Goal: Transaction & Acquisition: Purchase product/service

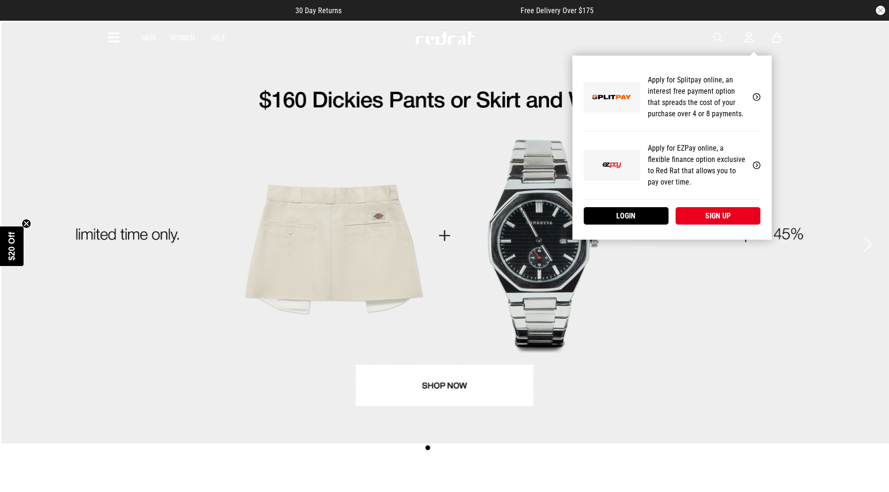
click at [720, 56] on div "My Account Apply for Splitpay online, an interest free payment option that spre…" at bounding box center [671, 148] width 199 height 184
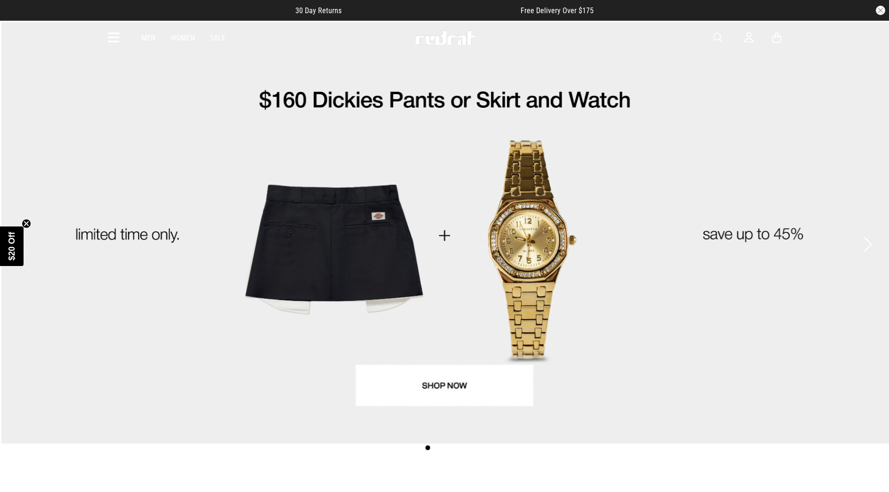
click at [720, 40] on span "button" at bounding box center [717, 37] width 9 height 11
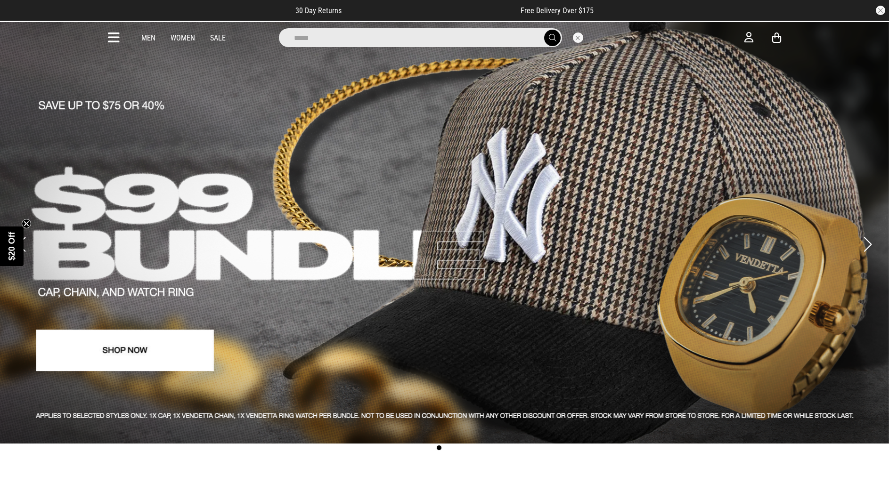
type input "*****"
click at [544, 30] on button "submit" at bounding box center [552, 38] width 16 height 16
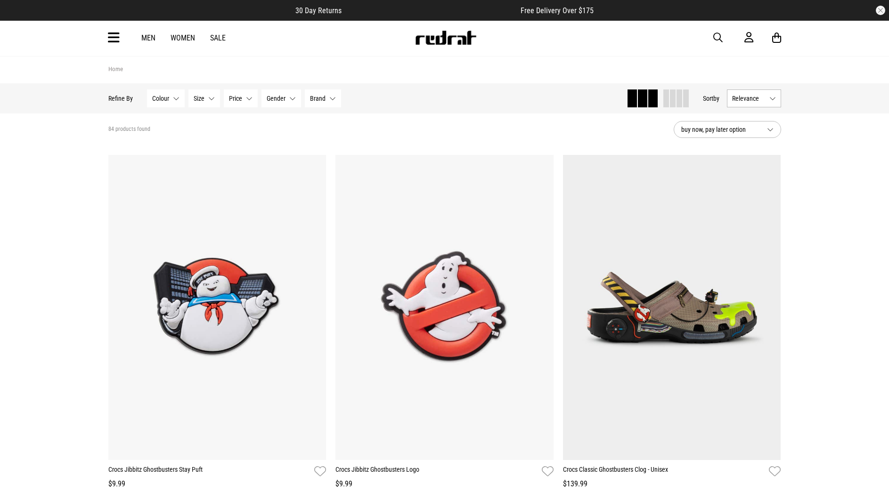
click at [718, 38] on span "button" at bounding box center [717, 37] width 9 height 11
type input "*****"
click at [544, 30] on button "submit" at bounding box center [552, 38] width 16 height 16
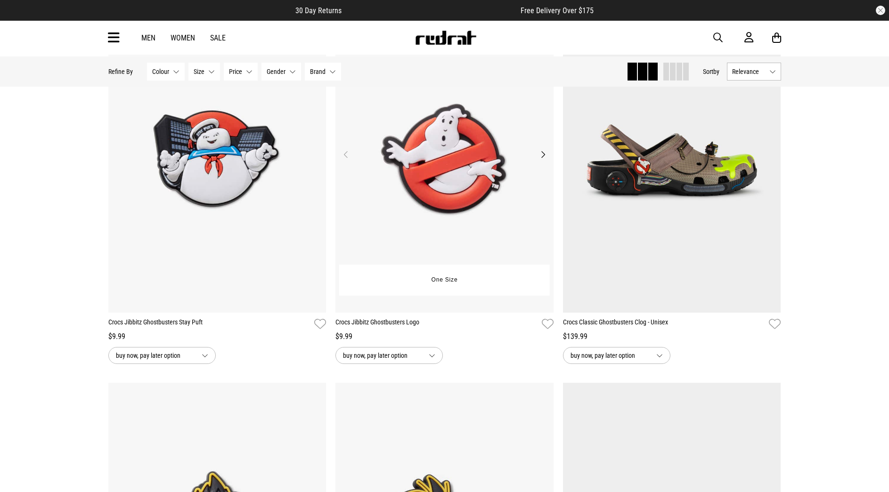
scroll to position [210, 0]
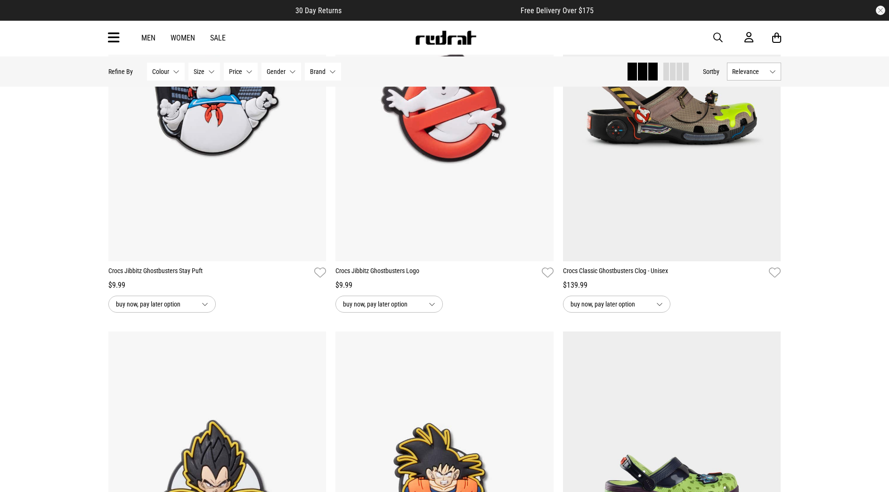
click at [212, 72] on button "Size None selected" at bounding box center [204, 72] width 32 height 18
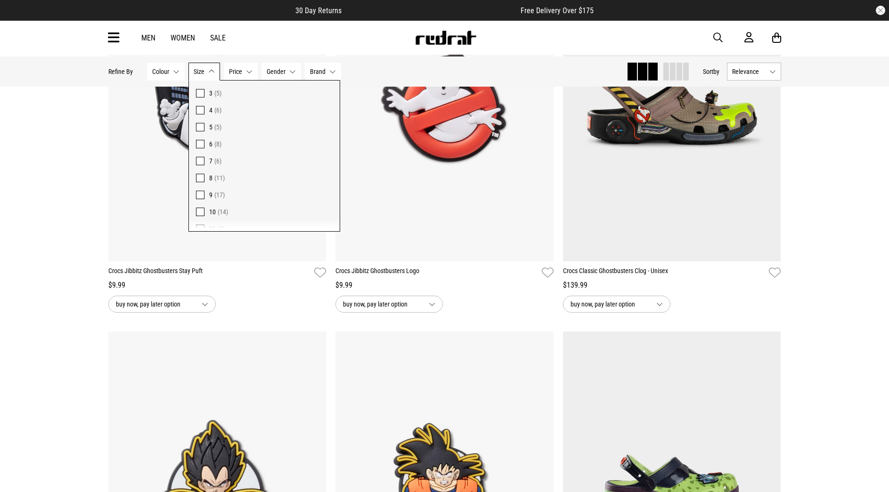
scroll to position [0, 0]
click at [249, 291] on div "$9.99" at bounding box center [217, 285] width 218 height 11
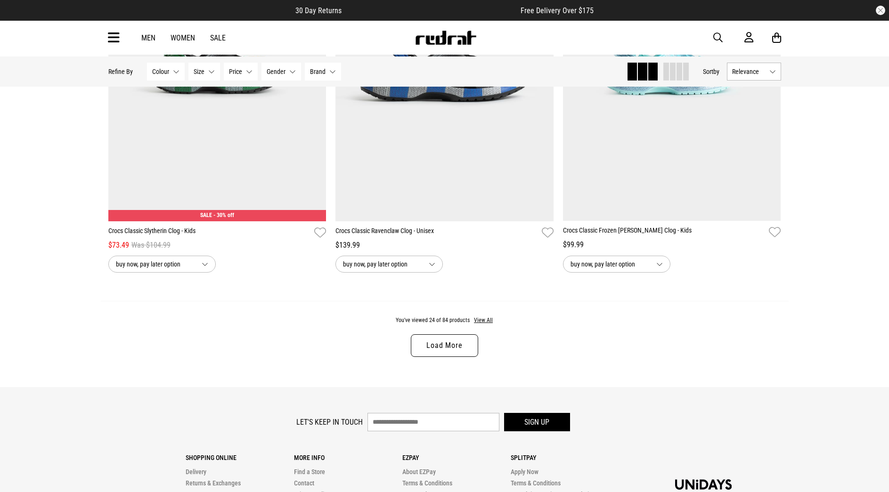
scroll to position [2880, 0]
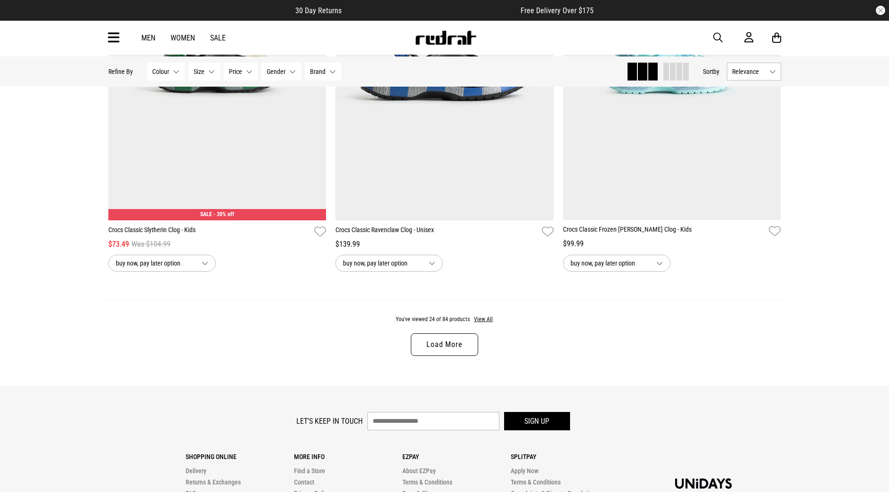
click at [453, 356] on link "Load More" at bounding box center [444, 345] width 67 height 23
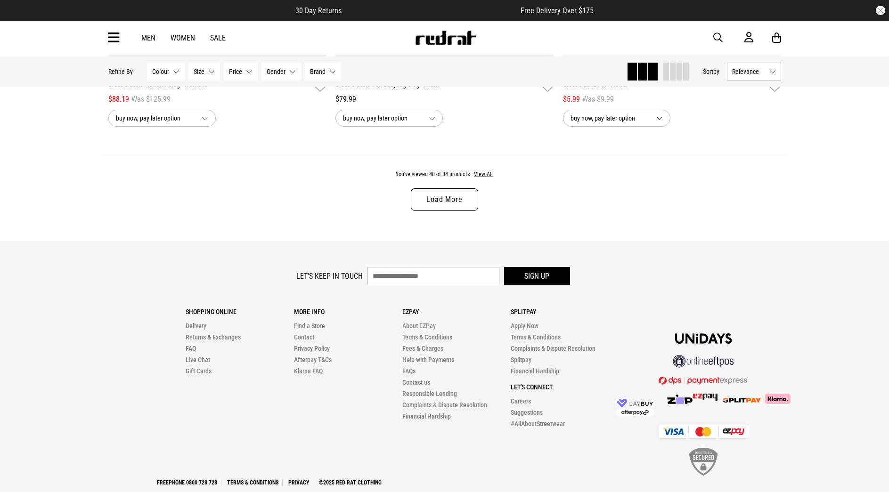
scroll to position [6031, 0]
click at [441, 210] on link "Load More" at bounding box center [444, 199] width 67 height 23
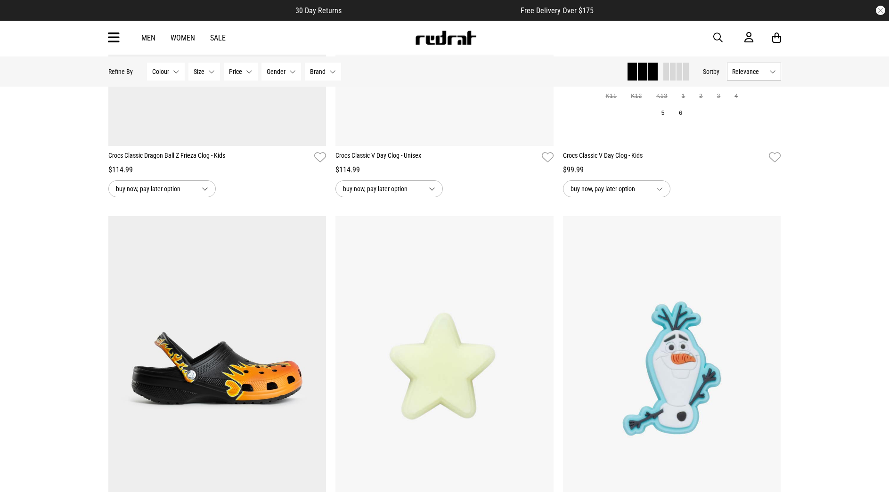
scroll to position [1051, 0]
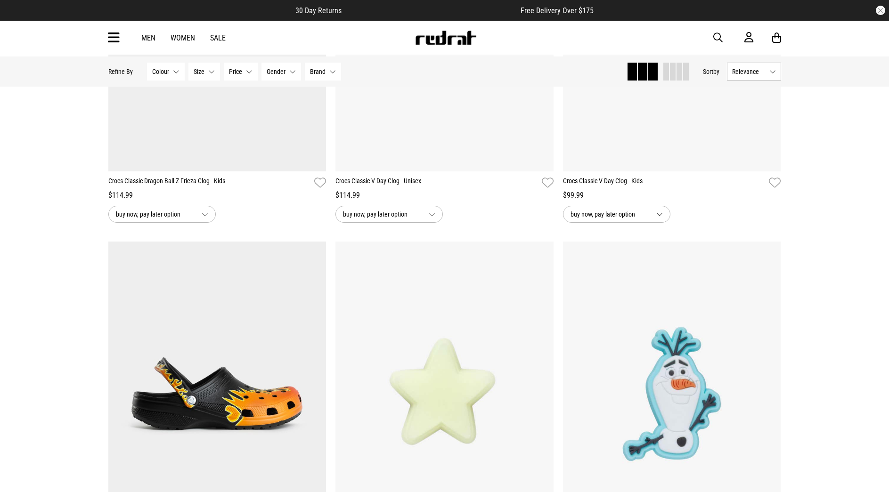
click at [751, 72] on span "Relevance" at bounding box center [748, 72] width 33 height 8
click at [743, 147] on li "Price (Highest)" at bounding box center [754, 140] width 53 height 17
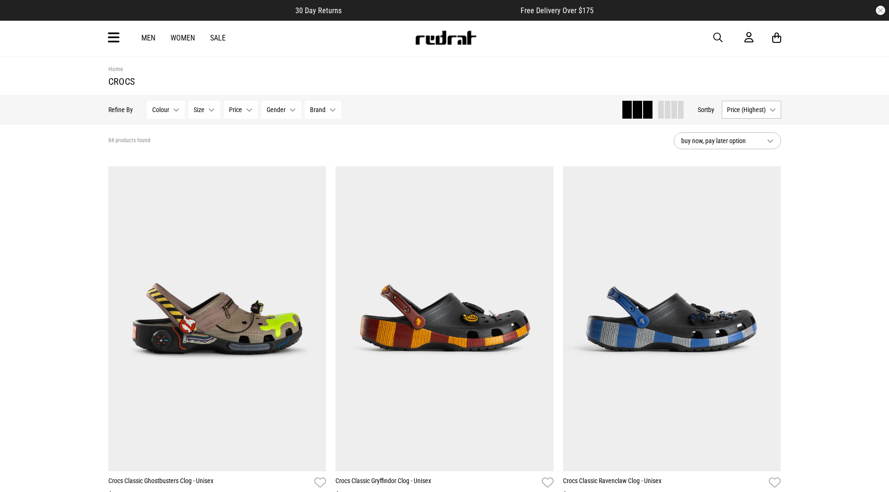
click at [268, 110] on span "Gender" at bounding box center [276, 110] width 19 height 8
click at [273, 162] on span at bounding box center [273, 157] width 8 height 8
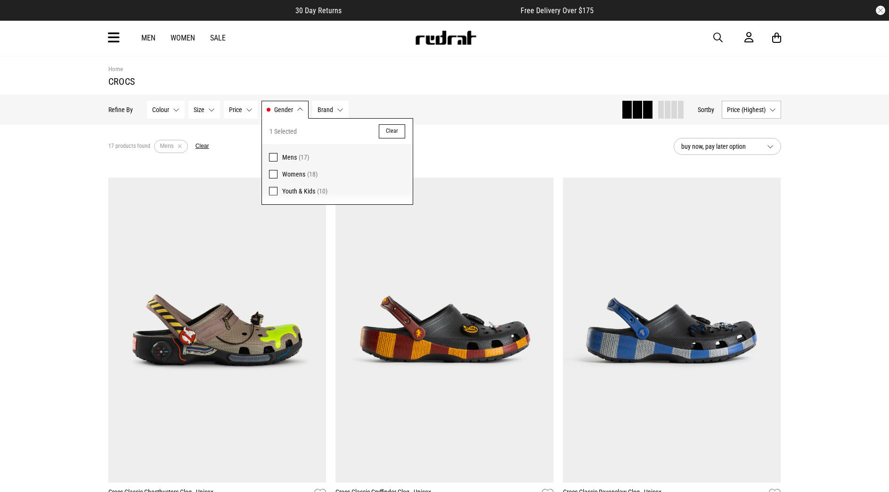
click at [274, 196] on span at bounding box center [273, 191] width 8 height 8
click at [465, 125] on div "Hide Refine s Refine By Filters Colour None selected Colour 0 Selected Clear Bl…" at bounding box center [445, 110] width 688 height 30
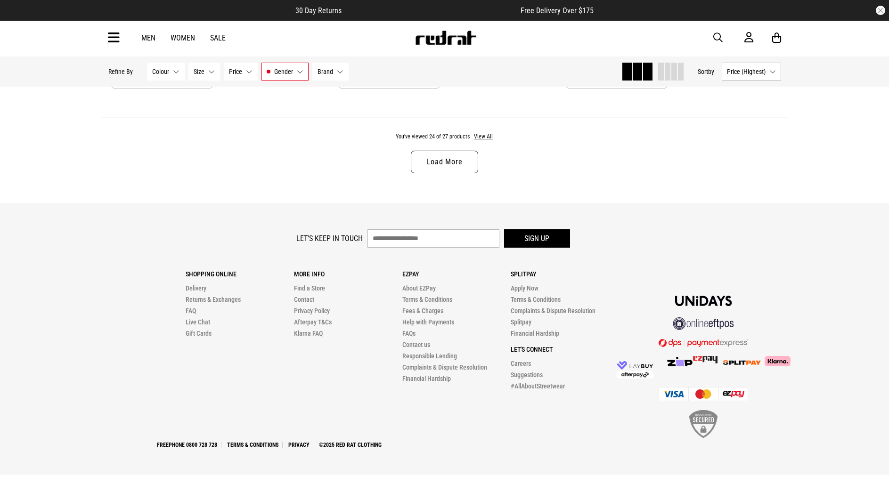
scroll to position [2927, 0]
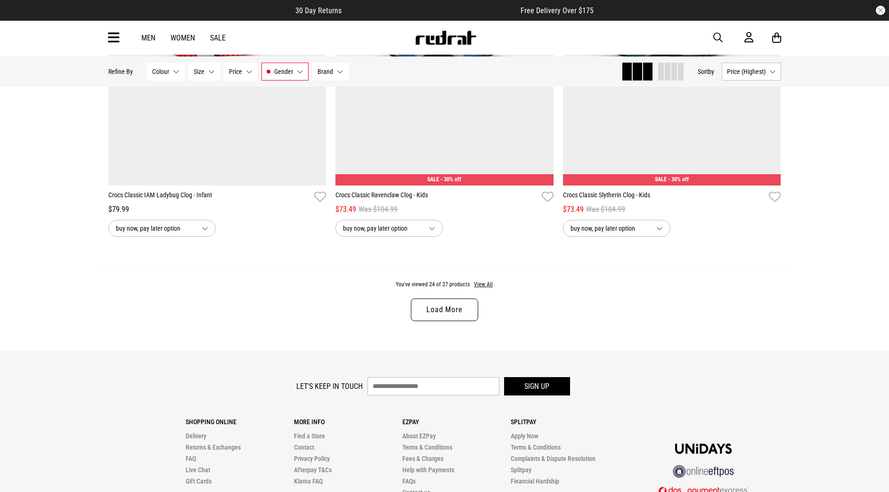
drag, startPoint x: 449, startPoint y: 346, endPoint x: 462, endPoint y: 343, distance: 13.6
click at [450, 321] on link "Load More" at bounding box center [444, 310] width 67 height 23
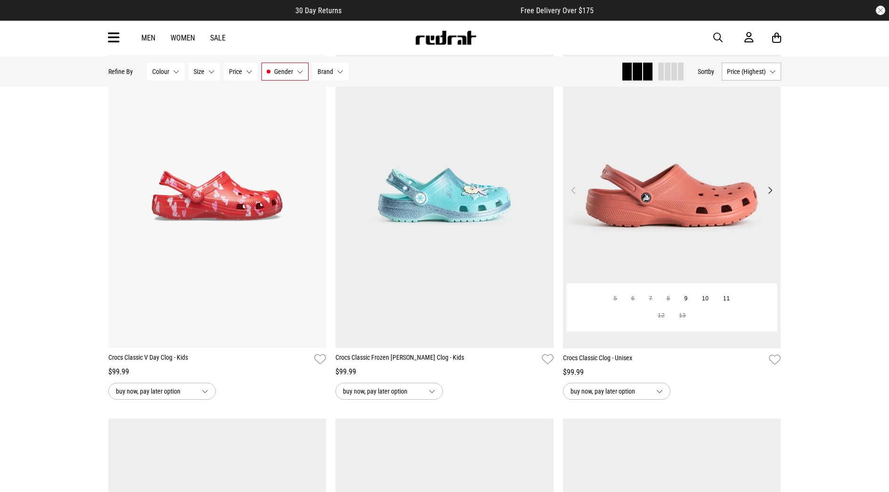
scroll to position [1641, 0]
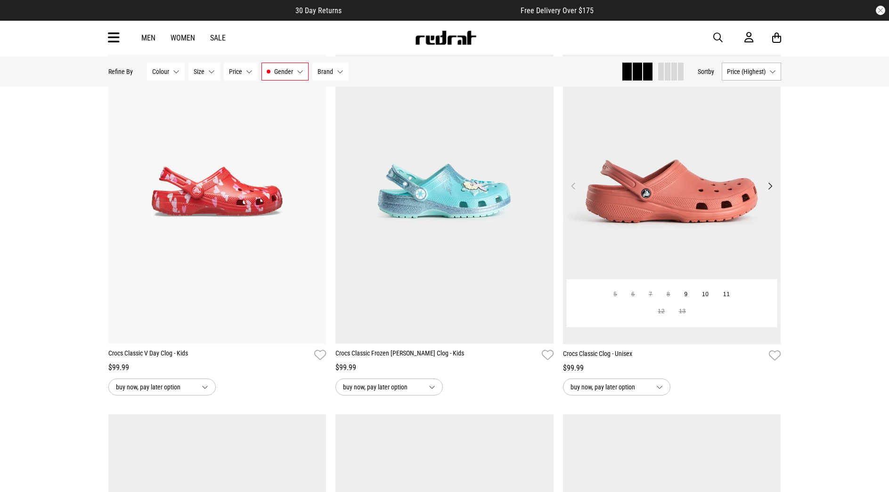
click at [676, 230] on img at bounding box center [672, 191] width 218 height 305
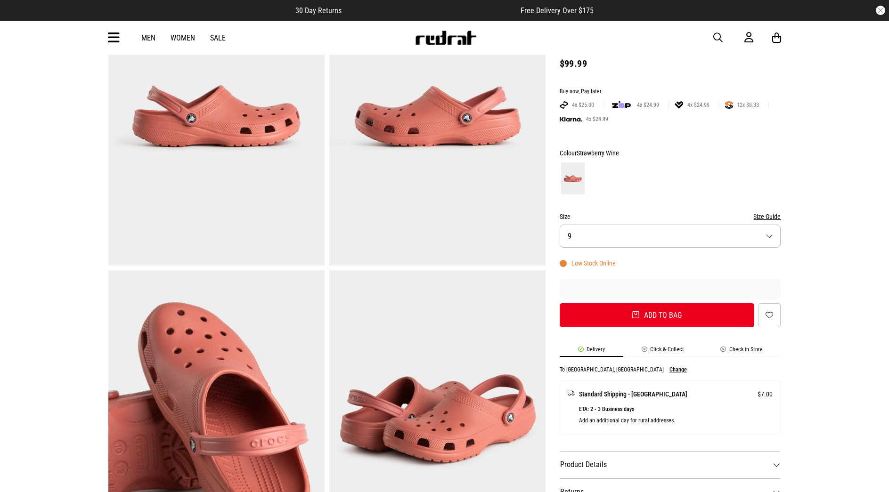
scroll to position [58, 0]
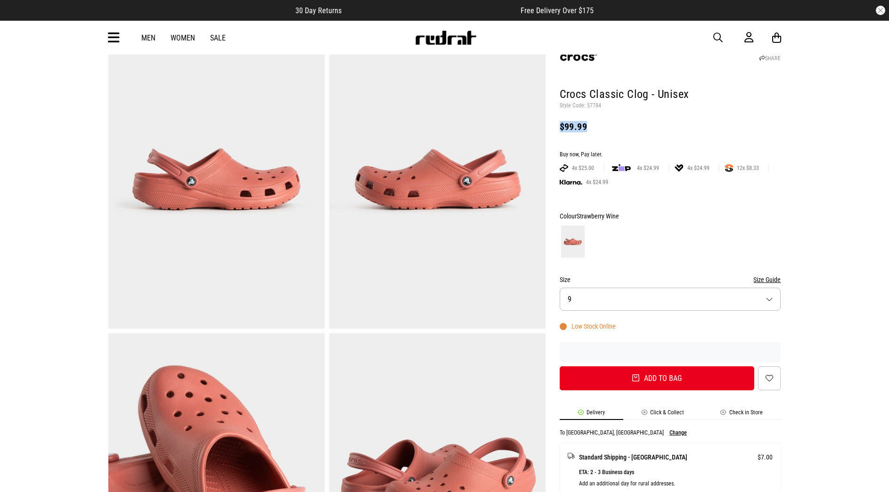
drag, startPoint x: 589, startPoint y: 129, endPoint x: 561, endPoint y: 131, distance: 27.9
type textarea "******"
click at [561, 131] on div "$99.99" at bounding box center [670, 126] width 221 height 11
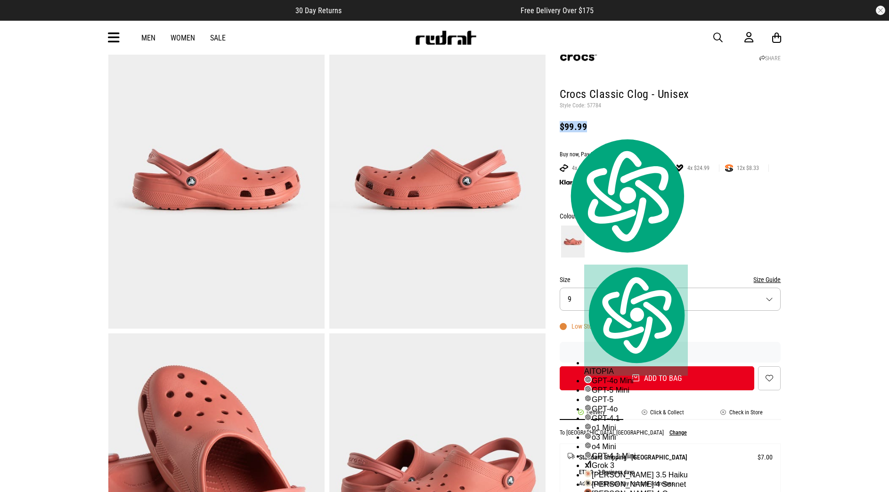
click at [589, 130] on div "$99.99" at bounding box center [670, 126] width 221 height 11
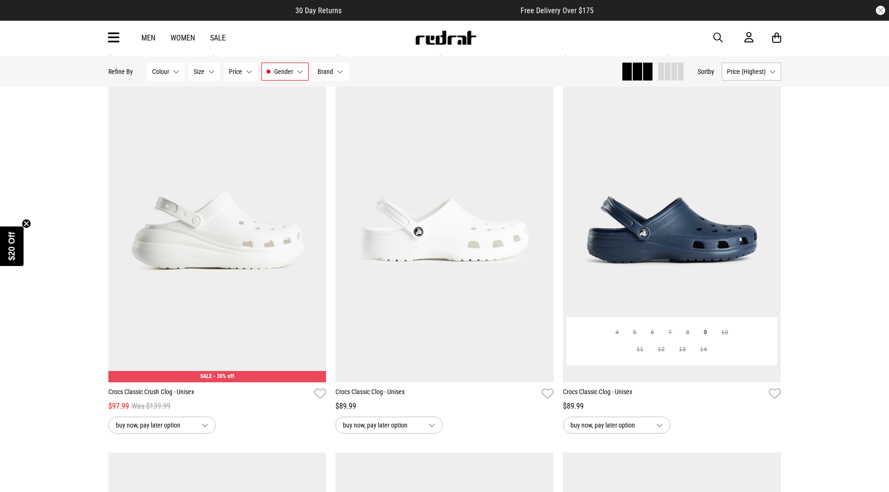
scroll to position [2372, 0]
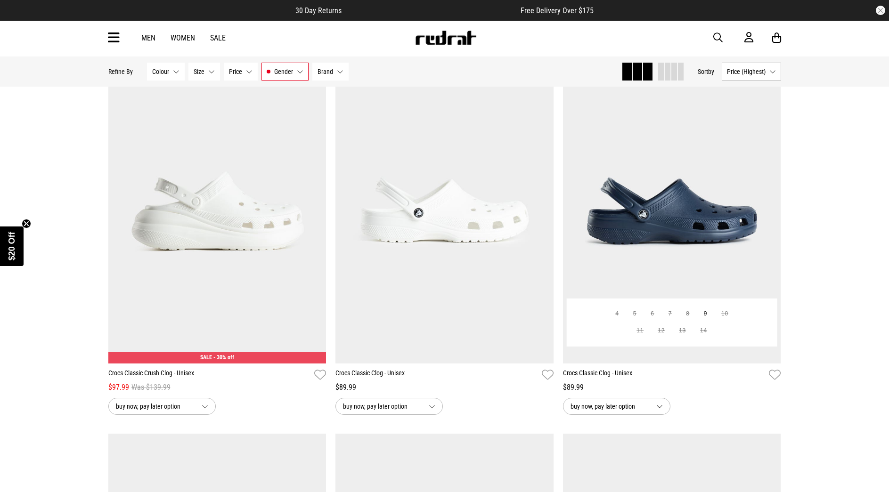
click at [681, 246] on img at bounding box center [672, 210] width 218 height 305
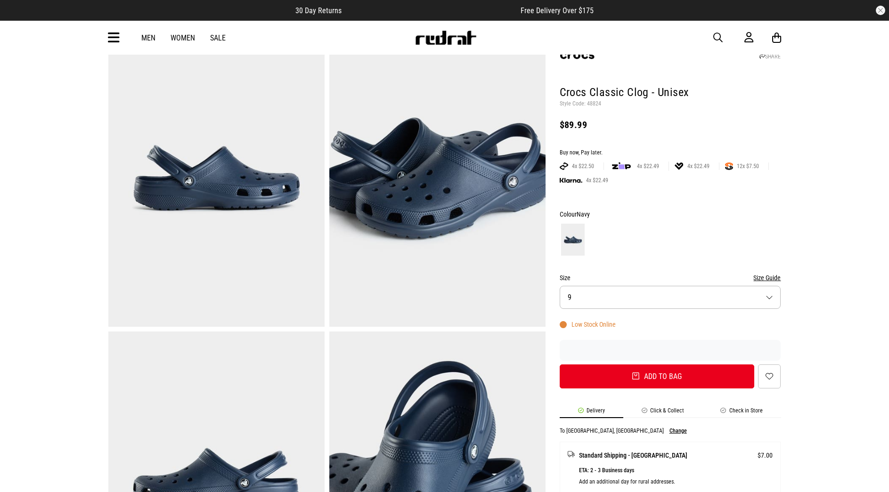
scroll to position [63, 0]
